Goal: Find specific page/section: Find specific page/section

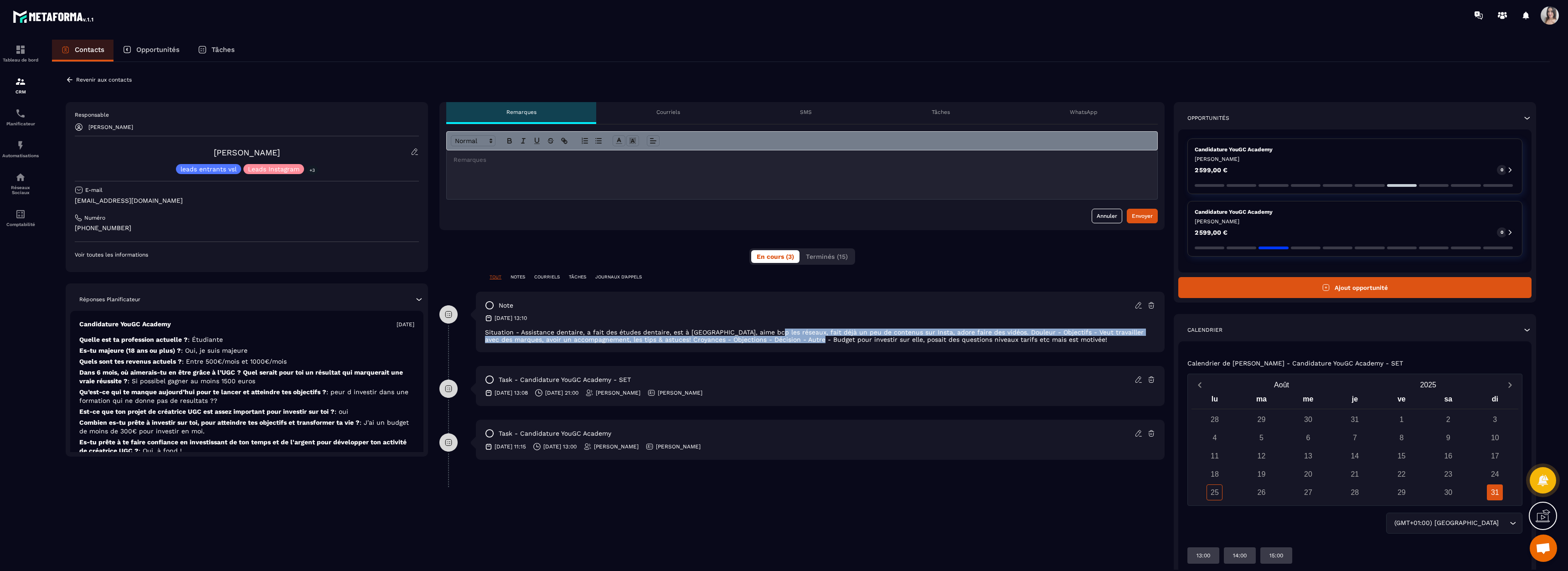
drag, startPoint x: 771, startPoint y: 324, endPoint x: 806, endPoint y: 344, distance: 40.3
click at [806, 344] on div "note [DATE] 13:10 Situation - Assistance dentaire, a fait des études dentaire, …" at bounding box center [820, 321] width 689 height 60
drag, startPoint x: 791, startPoint y: 328, endPoint x: 810, endPoint y: 344, distance: 24.8
click at [810, 344] on div "note [DATE] 13:10 Situation - Assistance dentaire, a fait des études dentaire, …" at bounding box center [820, 321] width 689 height 60
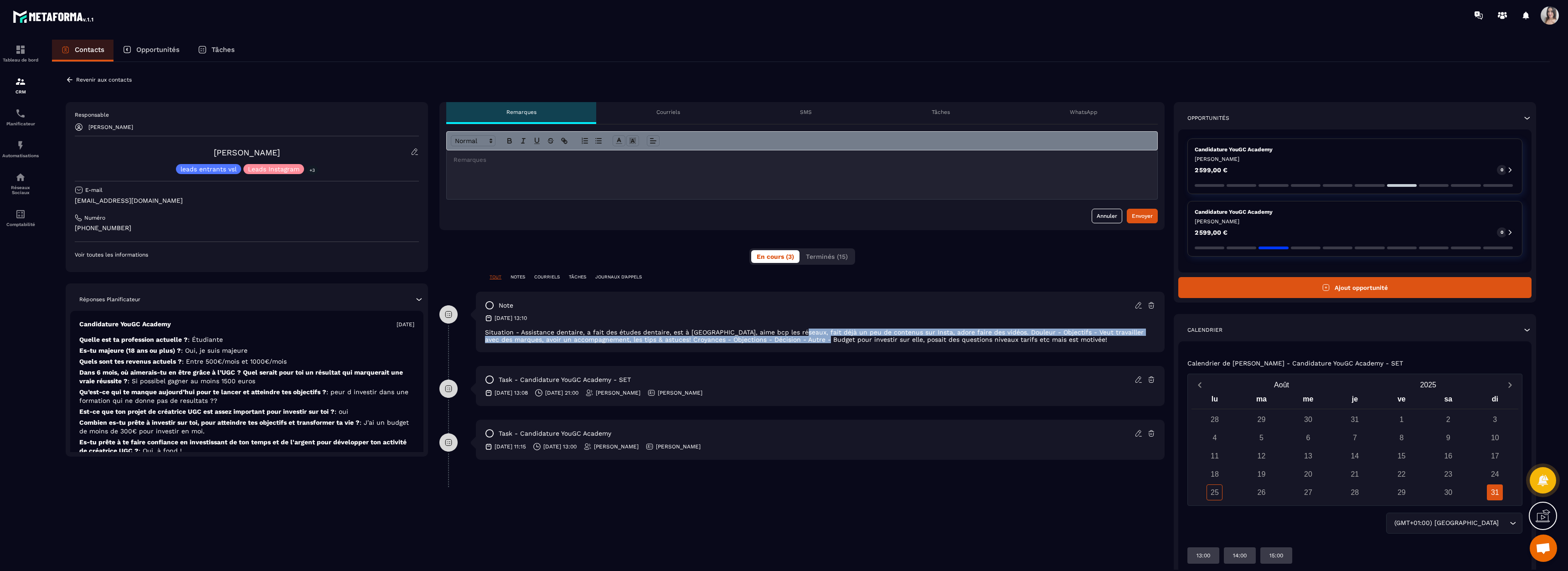
click at [810, 344] on div "note [DATE] 13:10 Situation - Assistance dentaire, a fait des études dentaire, …" at bounding box center [820, 321] width 689 height 60
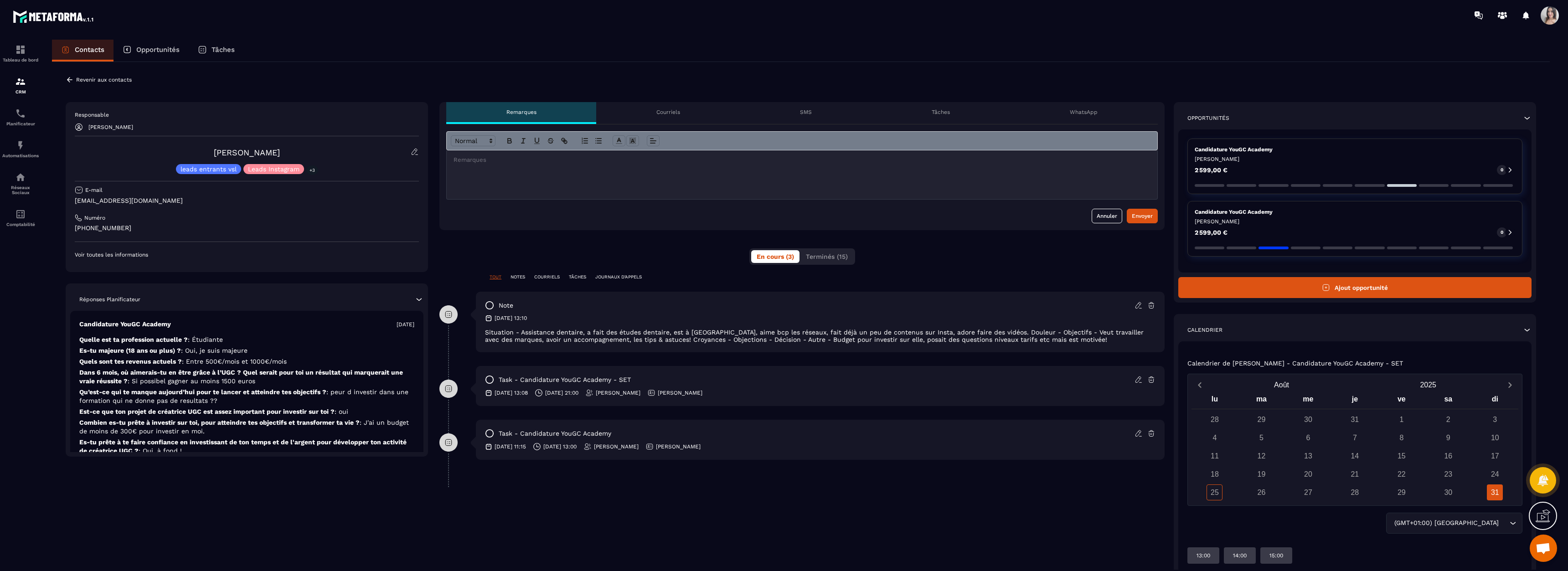
click at [1216, 209] on p "Candidature YouGC Academy" at bounding box center [1355, 212] width 320 height 7
click at [23, 85] on img at bounding box center [20, 81] width 11 height 11
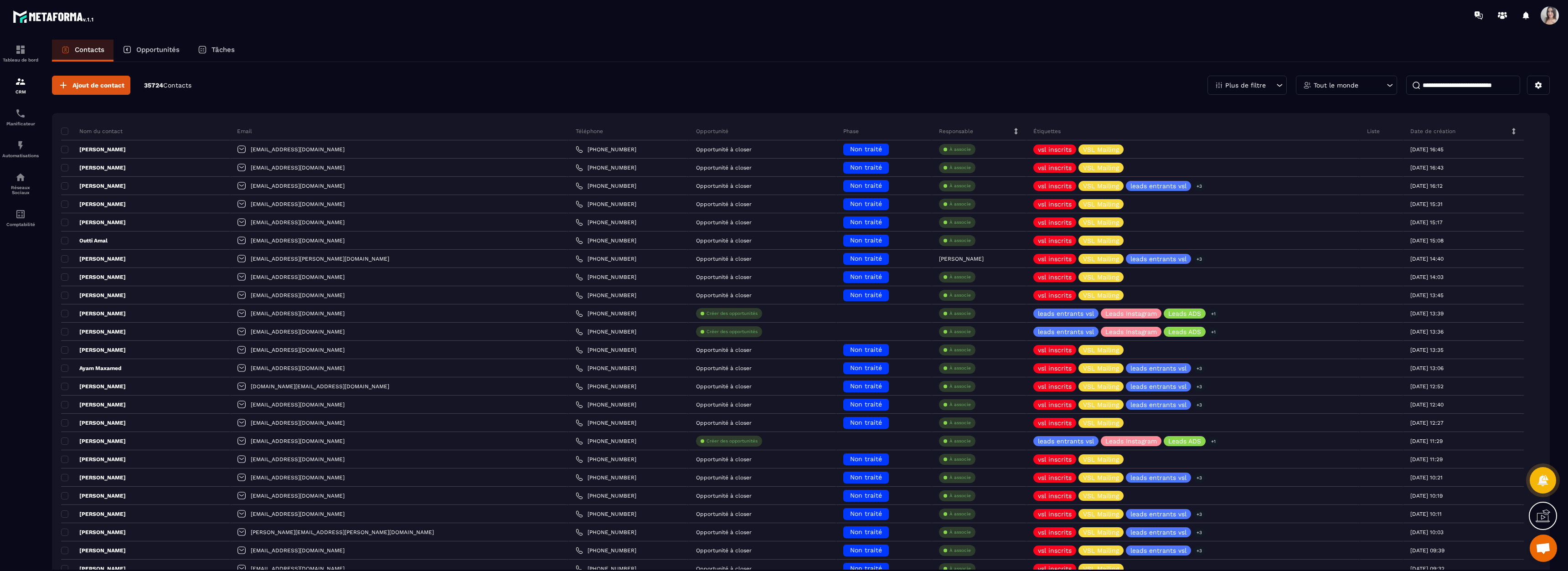
click at [1318, 88] on div "Tout le monde" at bounding box center [1346, 85] width 101 height 19
click at [1360, 87] on div "Tout le monde" at bounding box center [1346, 85] width 101 height 19
click at [1354, 81] on div "Tout le monde" at bounding box center [1346, 85] width 101 height 19
click at [1353, 76] on div "Tout le monde" at bounding box center [1346, 85] width 101 height 19
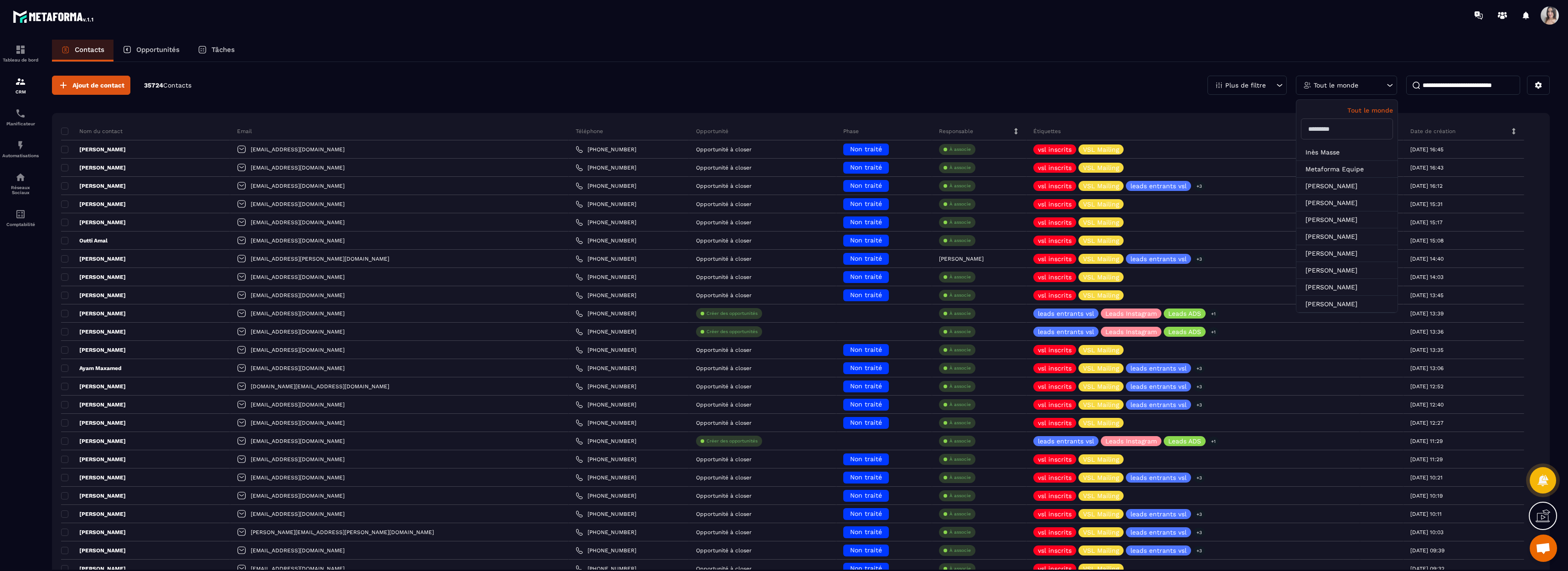
click at [1438, 90] on input at bounding box center [1464, 85] width 114 height 19
click at [1387, 86] on icon at bounding box center [1390, 85] width 9 height 9
click at [1338, 296] on li "[PERSON_NAME]" at bounding box center [1347, 303] width 101 height 17
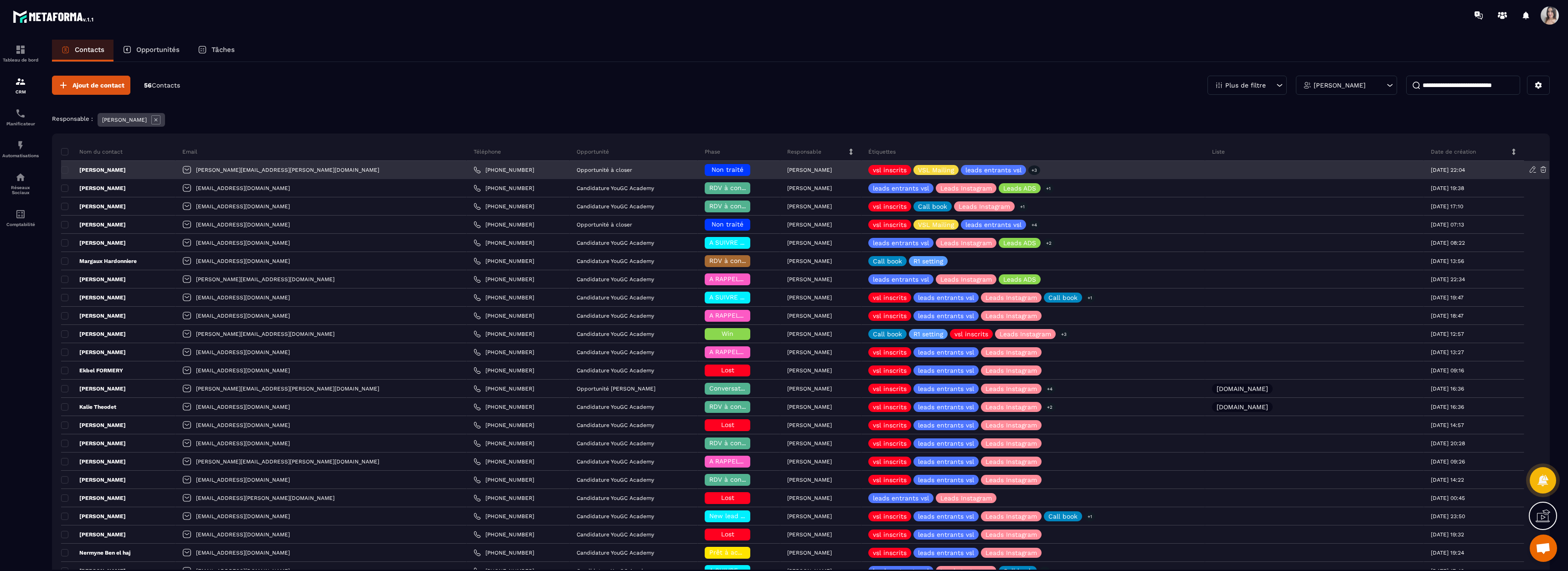
click at [90, 170] on p "[PERSON_NAME]" at bounding box center [94, 170] width 65 height 7
